Goal: Navigation & Orientation: Go to known website

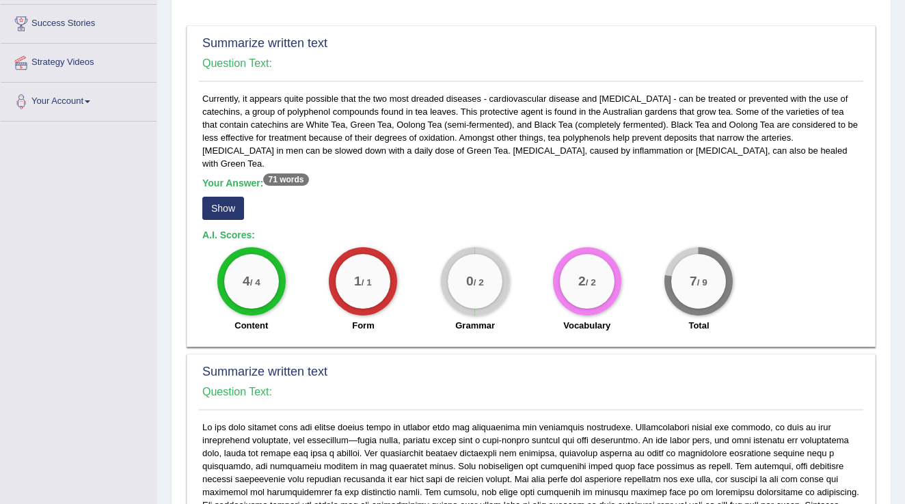
click at [211, 198] on button "Show" at bounding box center [223, 208] width 42 height 23
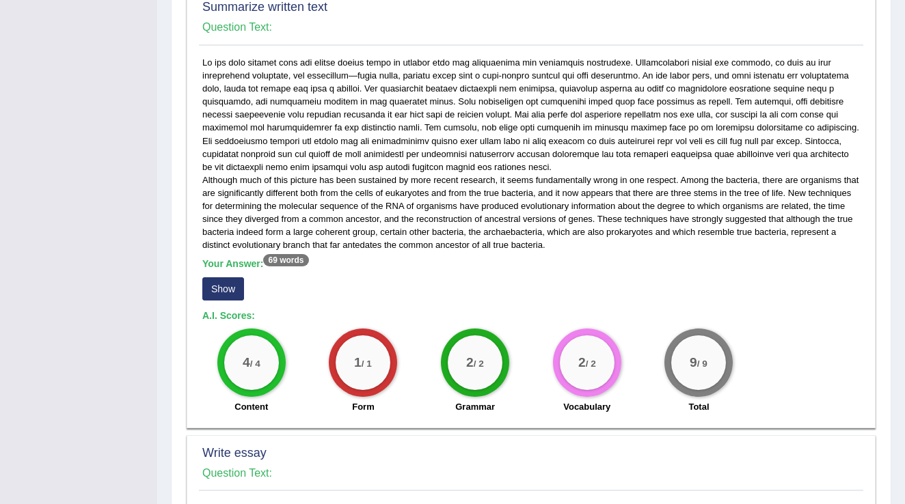
scroll to position [820, 0]
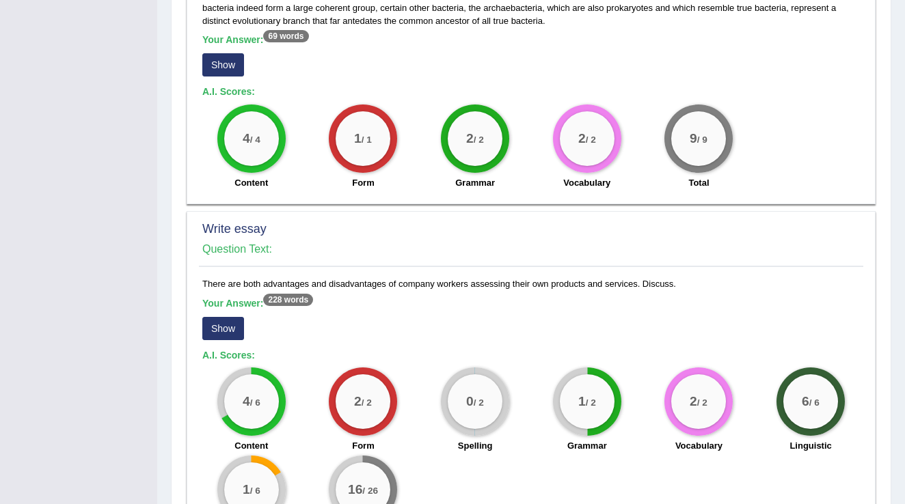
click at [217, 53] on button "Show" at bounding box center [223, 64] width 42 height 23
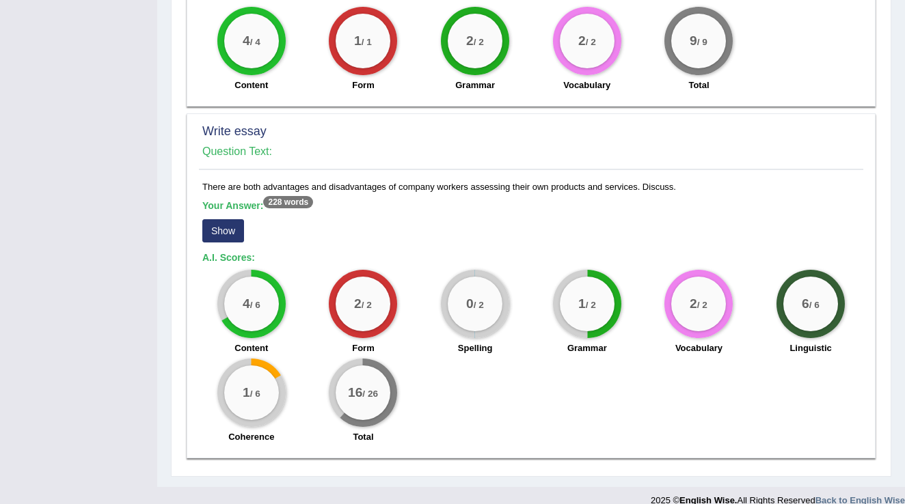
scroll to position [932, 0]
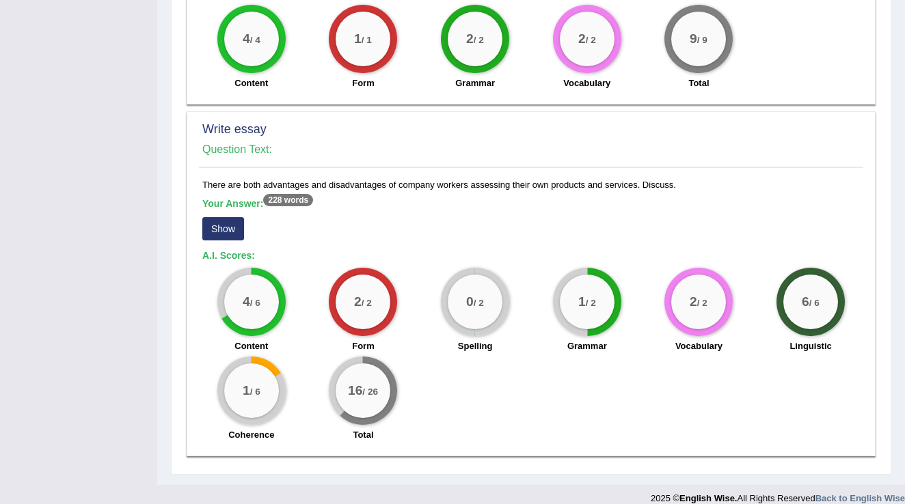
click at [219, 217] on button "Show" at bounding box center [223, 228] width 42 height 23
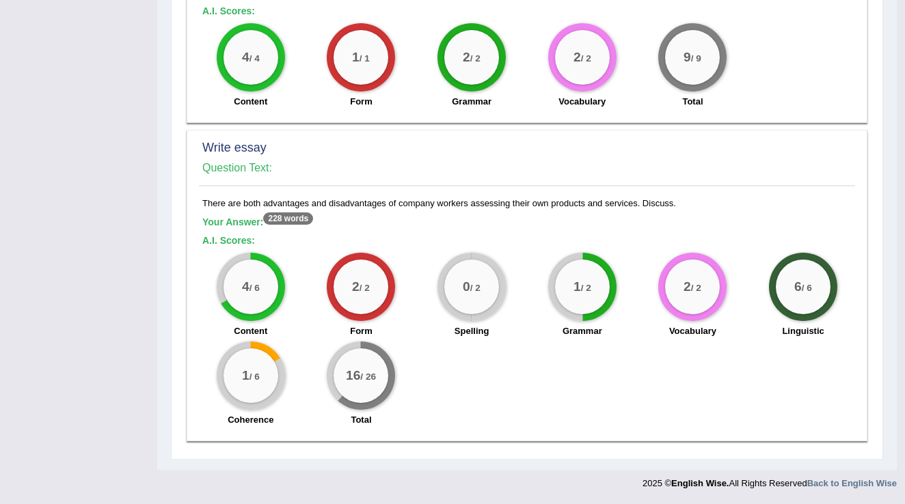
scroll to position [900, 0]
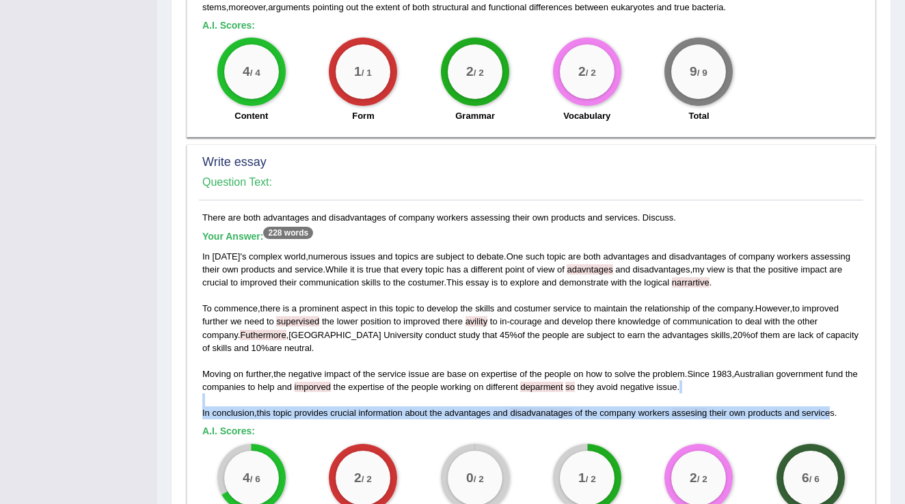
drag, startPoint x: 834, startPoint y: 401, endPoint x: 213, endPoint y: 390, distance: 620.7
click at [213, 390] on div "In today ' s complex world , numerous issues and topics are subject to debate .…" at bounding box center [531, 335] width 658 height 170
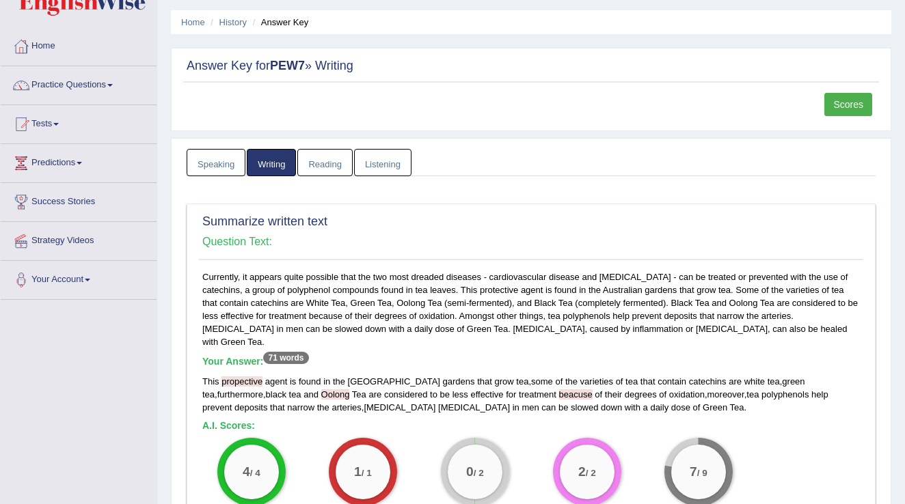
scroll to position [0, 0]
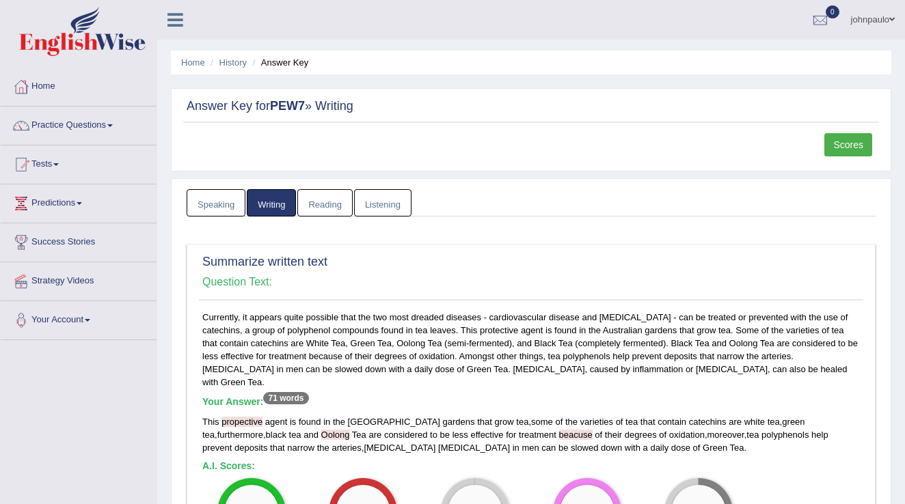
click at [891, 16] on span at bounding box center [891, 19] width 5 height 9
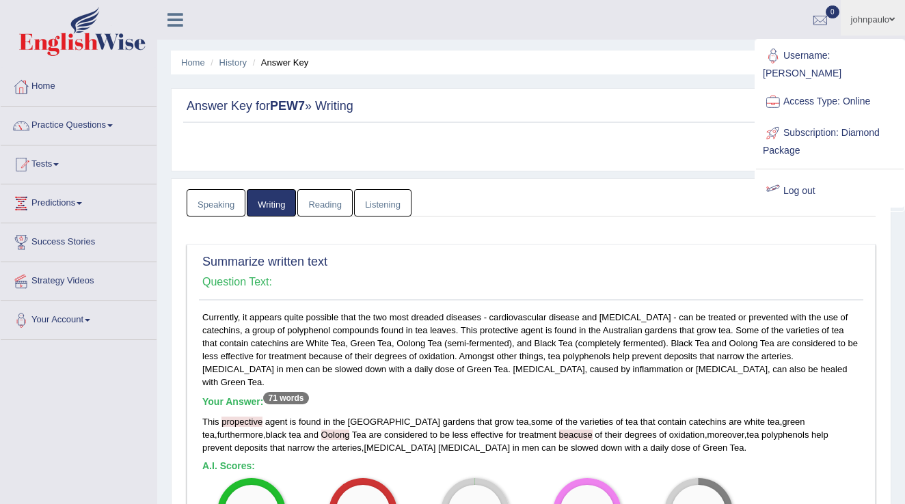
click at [808, 176] on link "Log out" at bounding box center [830, 191] width 148 height 31
